Goal: Complete application form: Complete application form

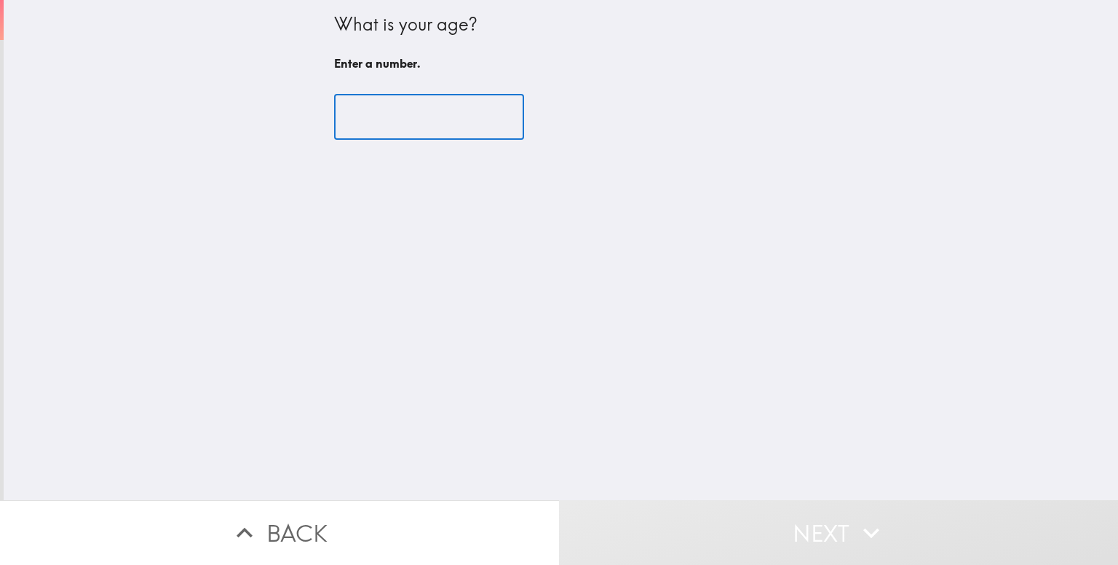
click at [437, 112] on input "number" at bounding box center [429, 117] width 190 height 45
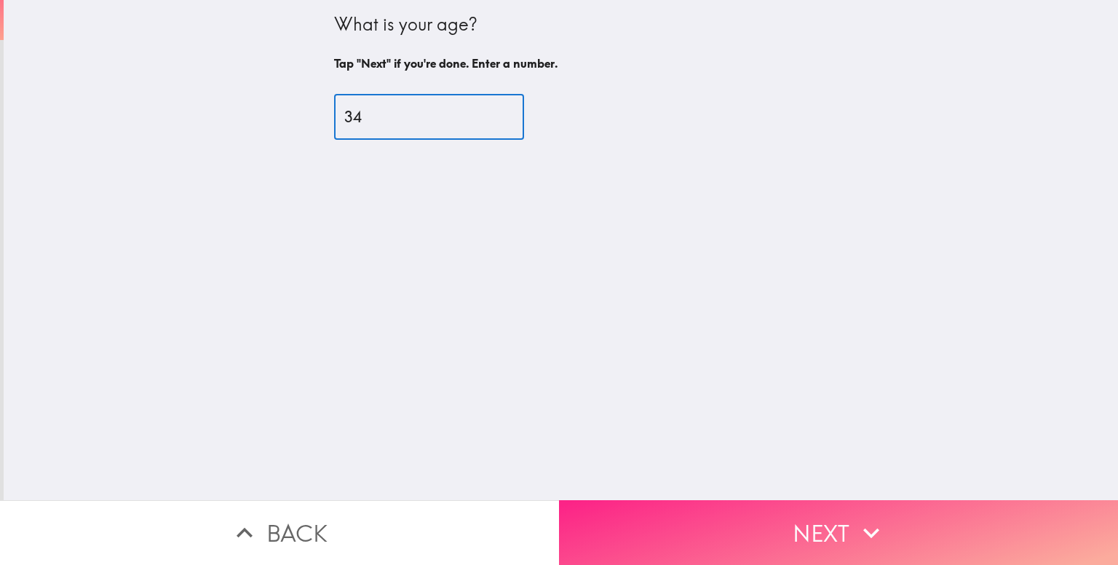
type input "34"
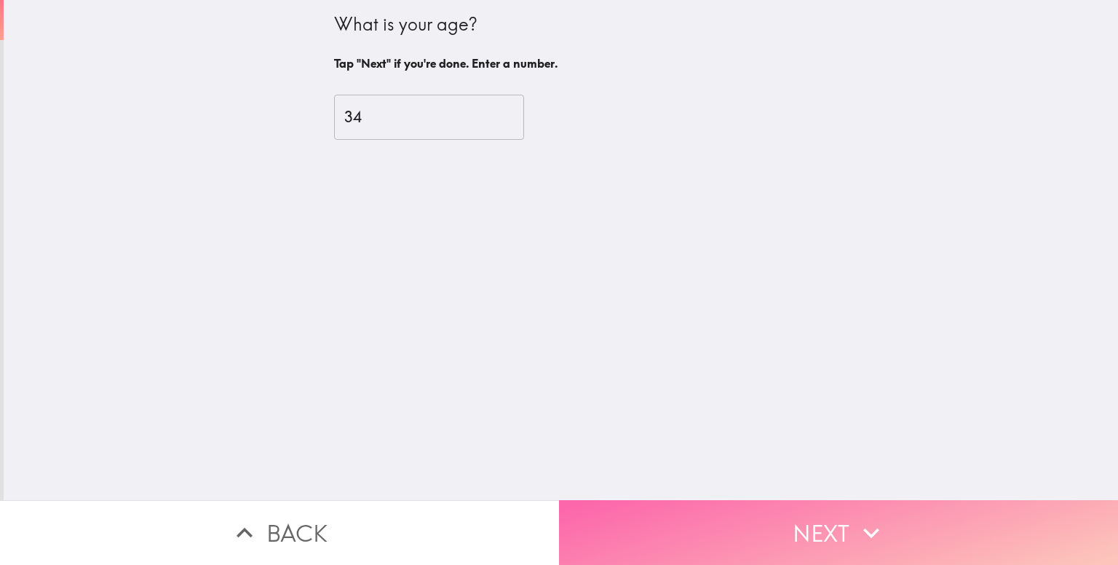
click at [768, 512] on button "Next" at bounding box center [838, 532] width 559 height 65
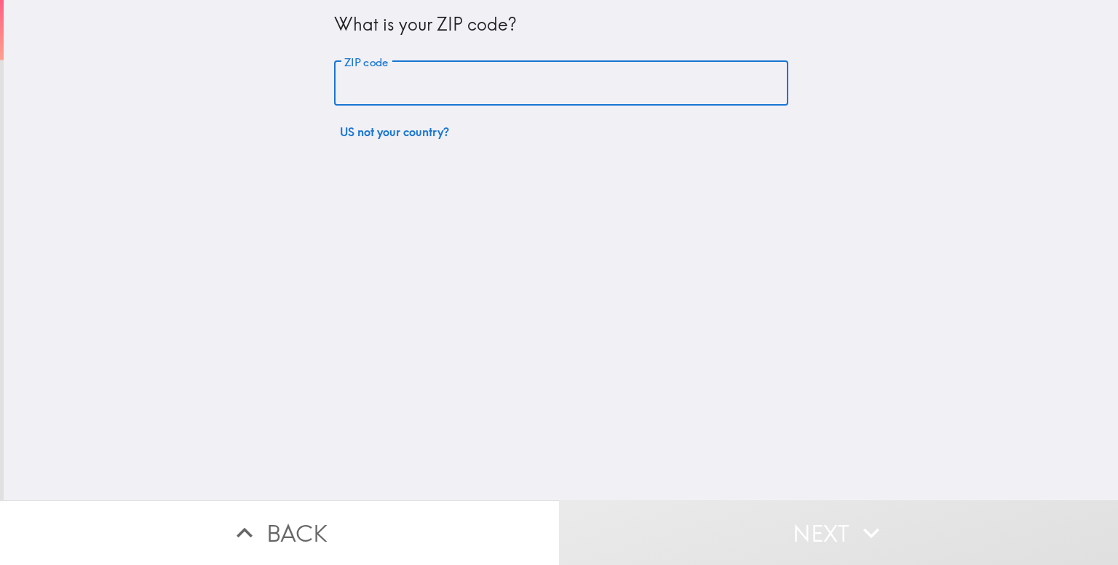
click at [361, 88] on input "ZIP code" at bounding box center [561, 83] width 454 height 45
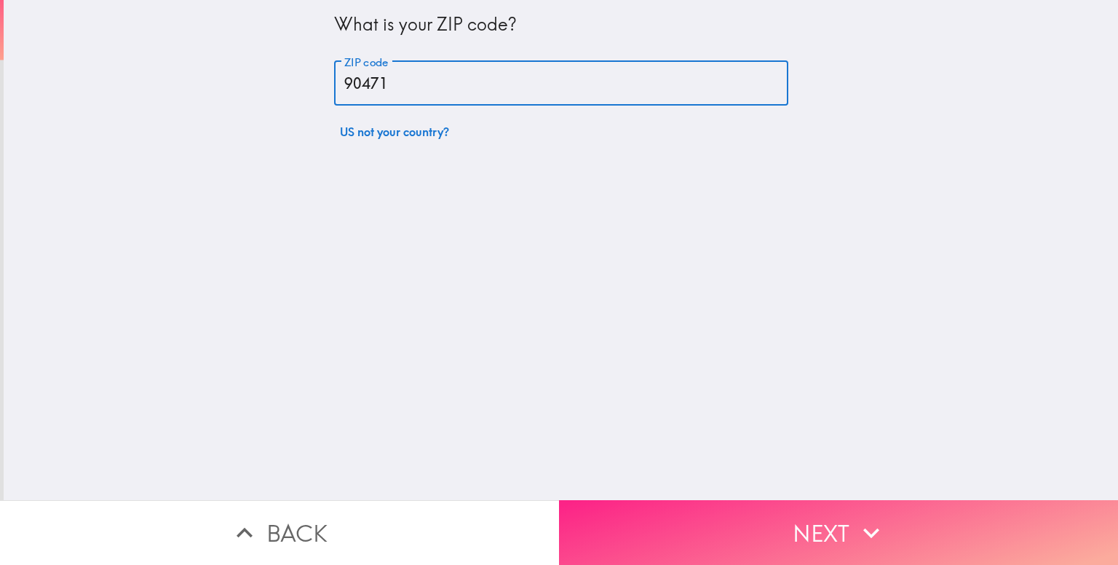
type input "90471"
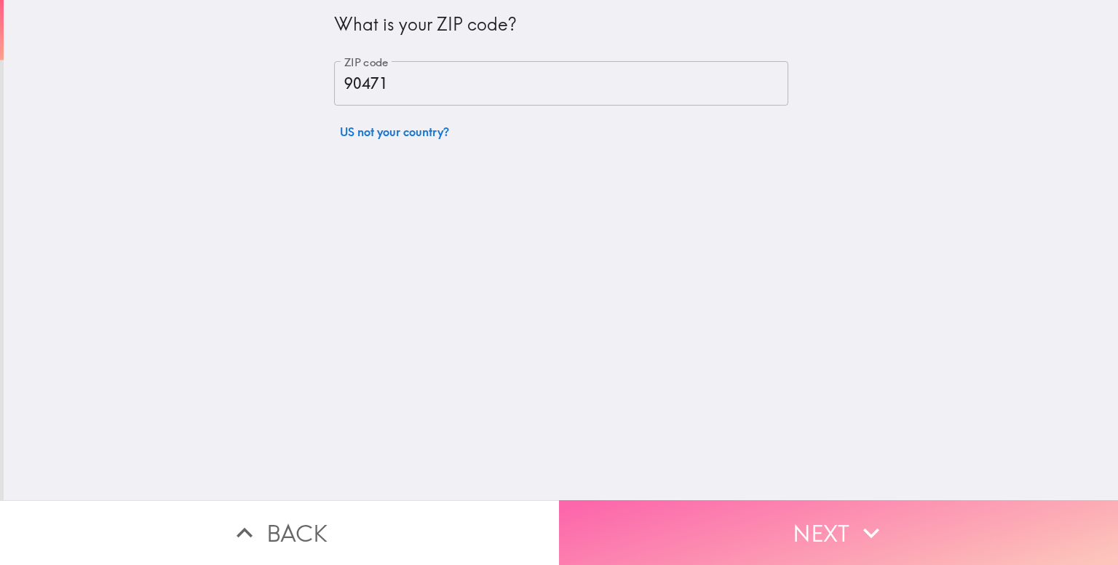
click at [803, 516] on button "Next" at bounding box center [838, 532] width 559 height 65
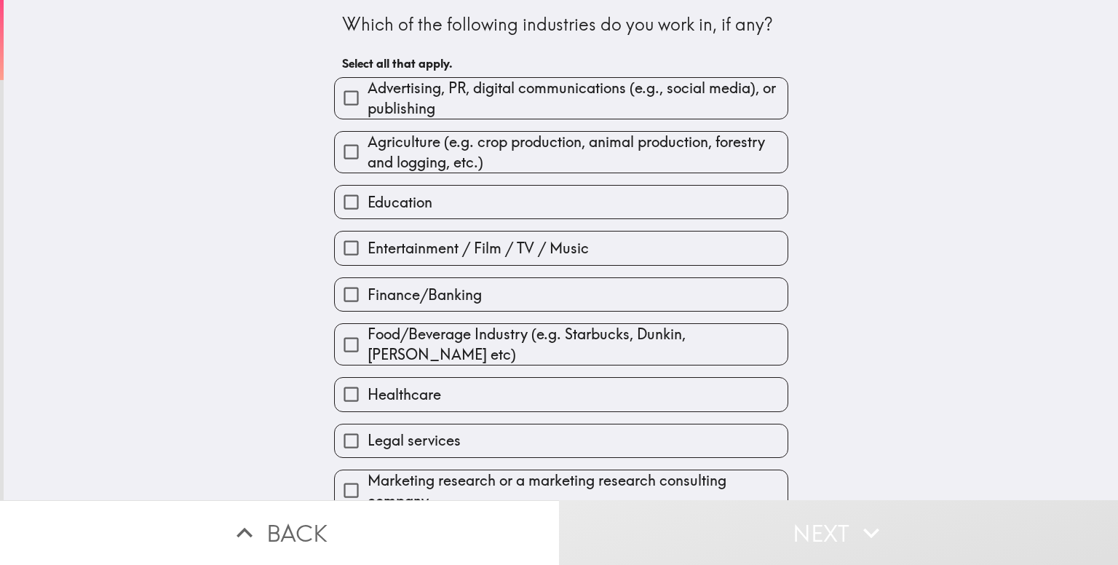
click at [859, 163] on div "Which of the following industries do you work in, if any? Select all that apply…" at bounding box center [561, 250] width 1114 height 500
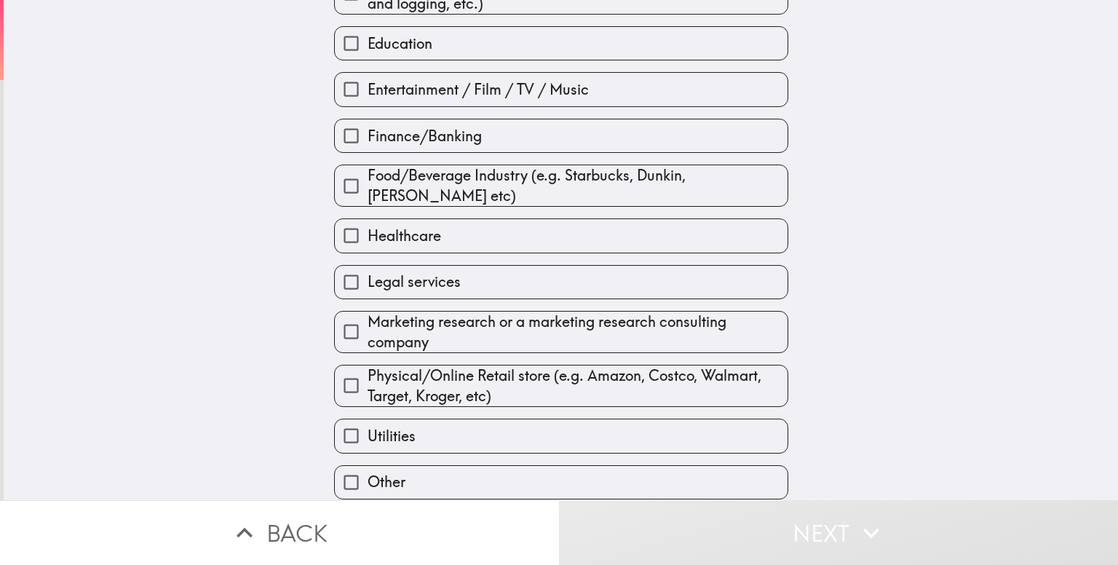
scroll to position [211, 0]
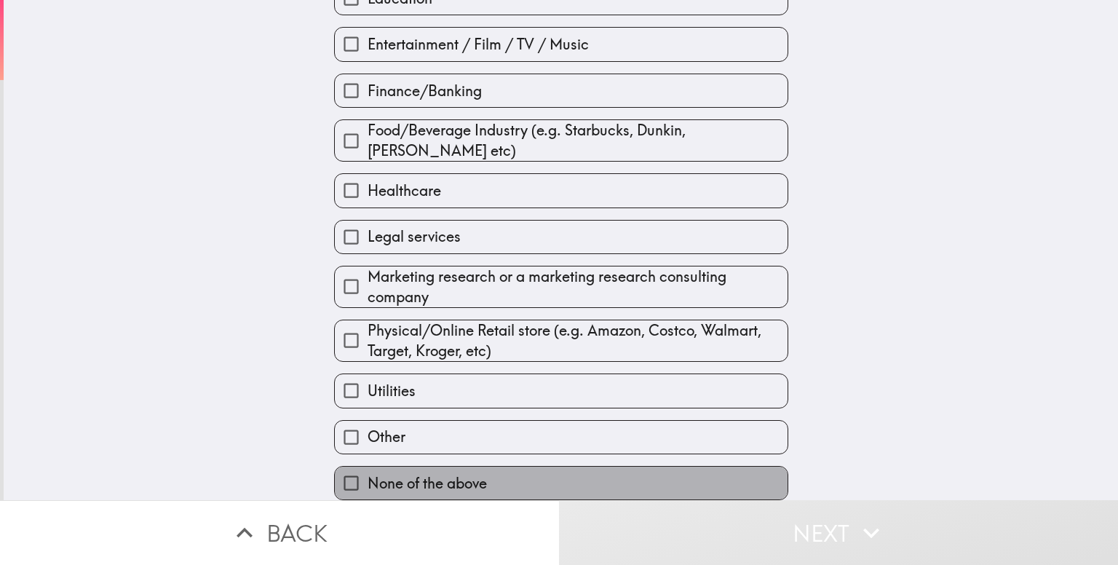
click at [429, 473] on span "None of the above" at bounding box center [426, 483] width 119 height 20
click at [367, 472] on input "None of the above" at bounding box center [351, 482] width 33 height 33
checkbox input "true"
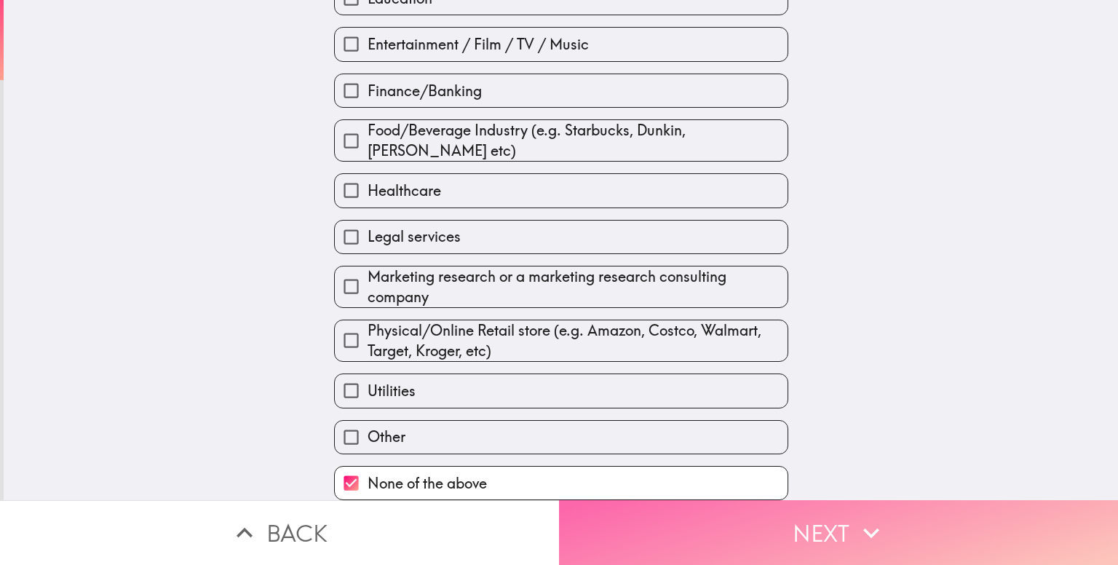
click at [820, 521] on button "Next" at bounding box center [838, 532] width 559 height 65
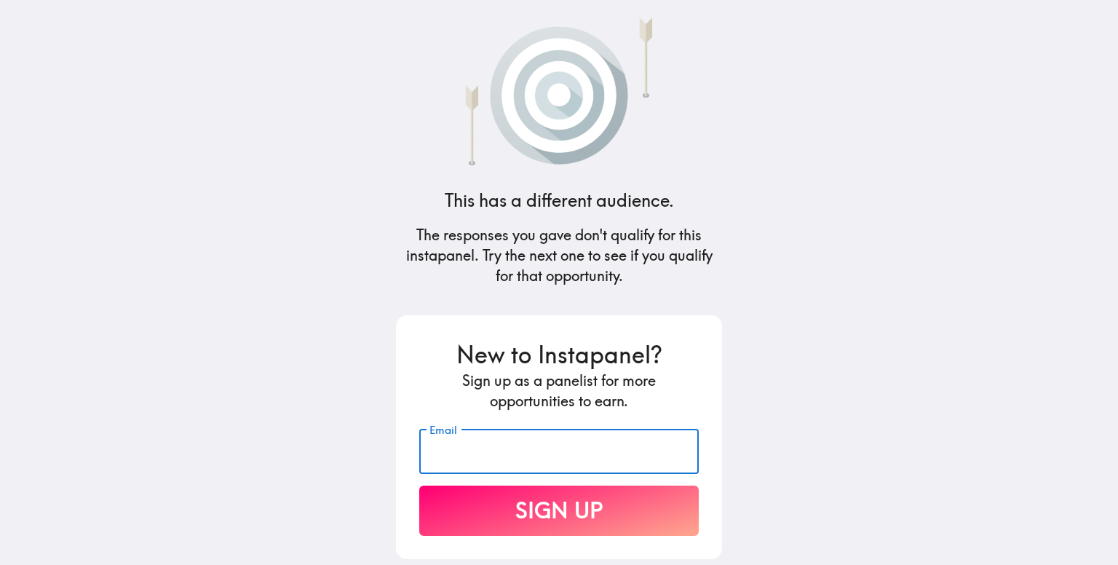
click at [541, 461] on input "Email" at bounding box center [558, 451] width 279 height 45
type input "[EMAIL_ADDRESS][DOMAIN_NAME]"
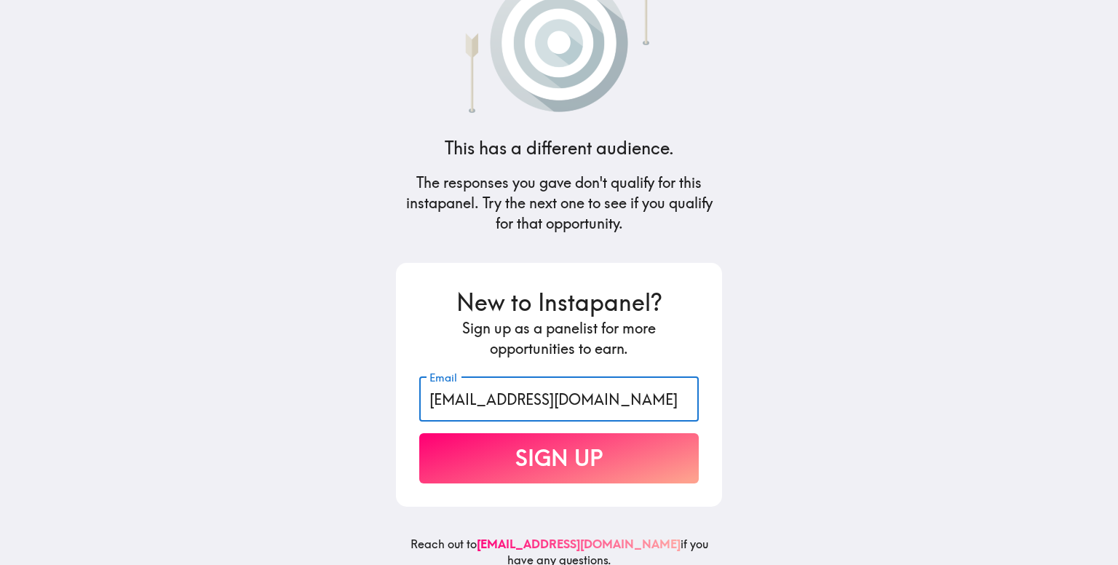
scroll to position [79, 0]
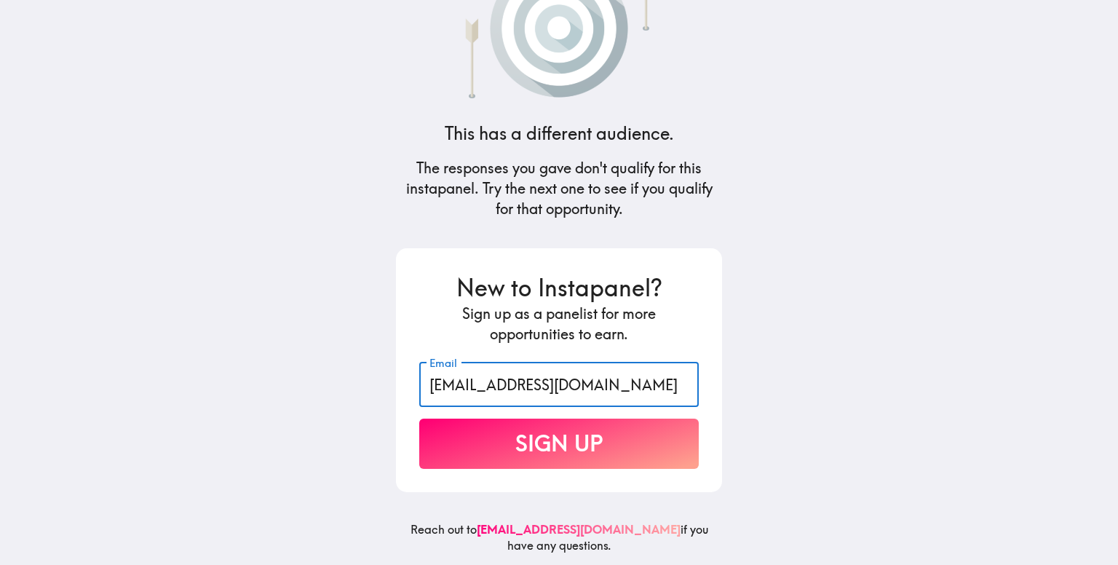
click at [568, 426] on button "Sign Up" at bounding box center [558, 443] width 279 height 50
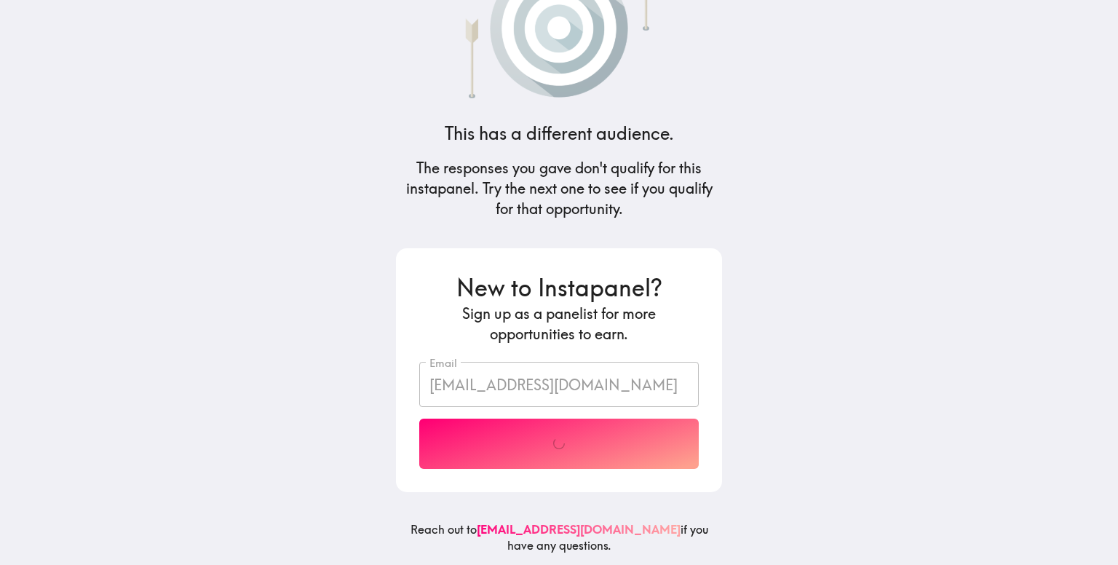
scroll to position [0, 0]
